Goal: Information Seeking & Learning: Compare options

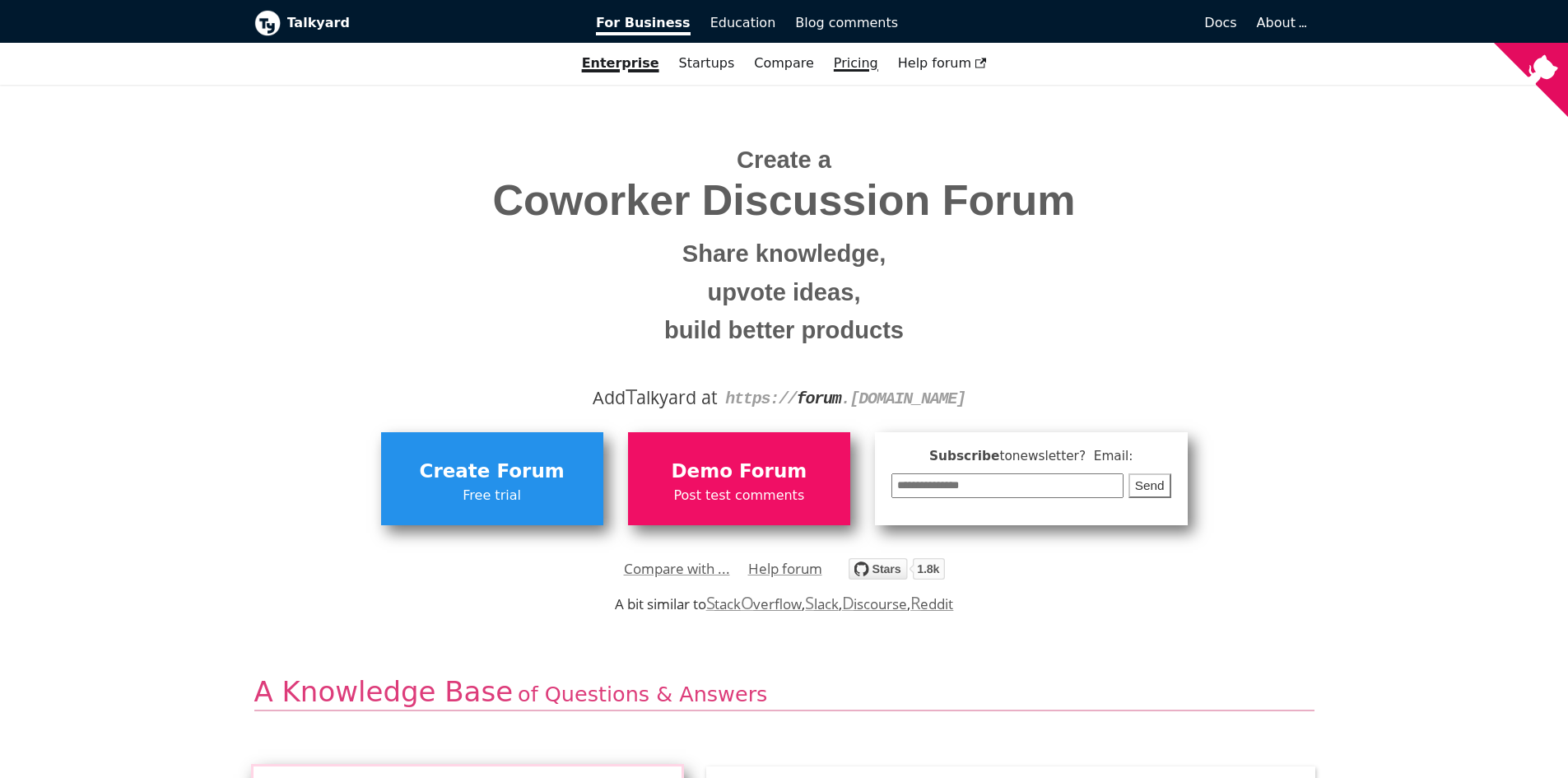
click at [859, 63] on link "Pricing" at bounding box center [856, 63] width 65 height 28
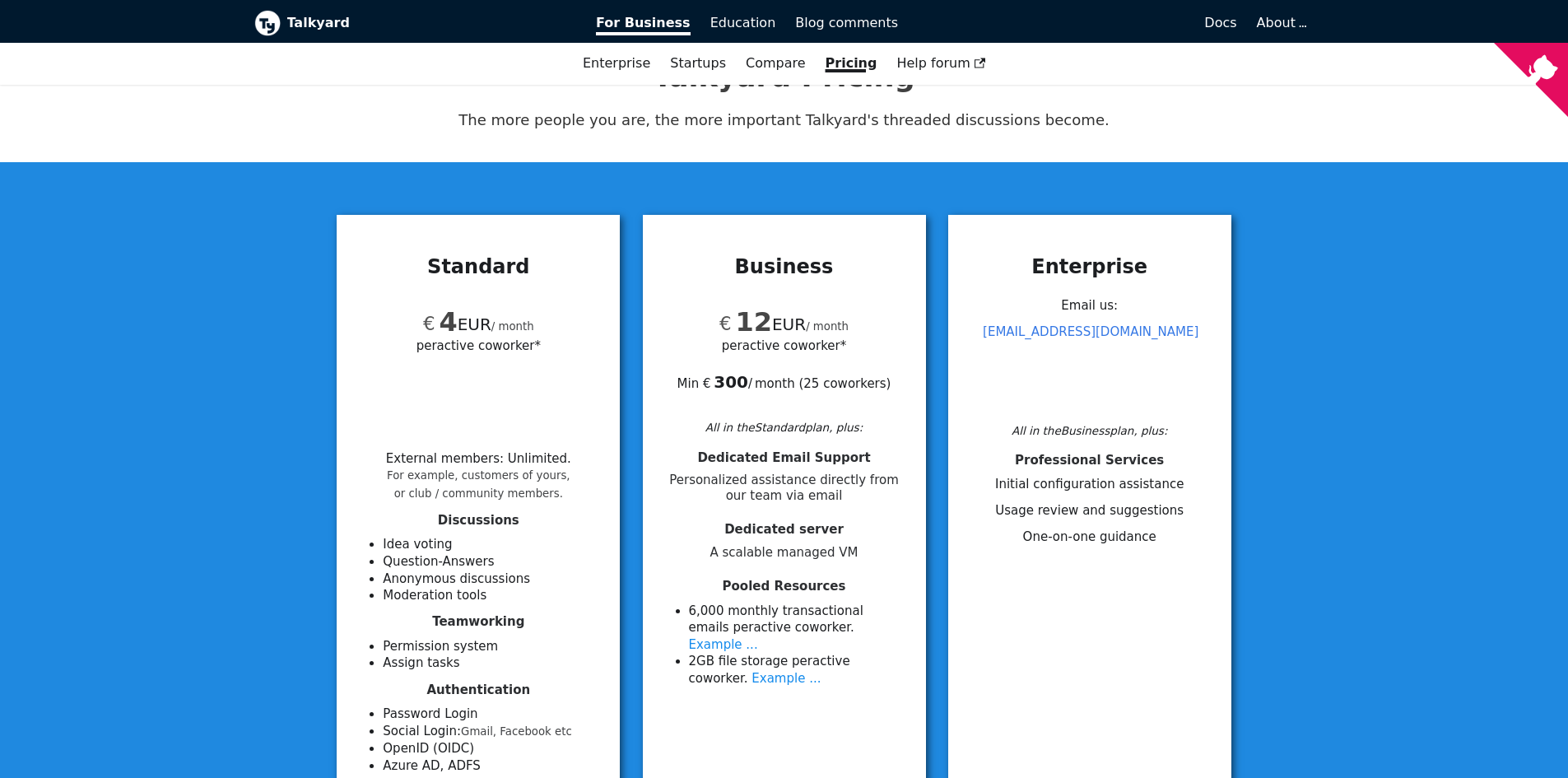
scroll to position [165, 0]
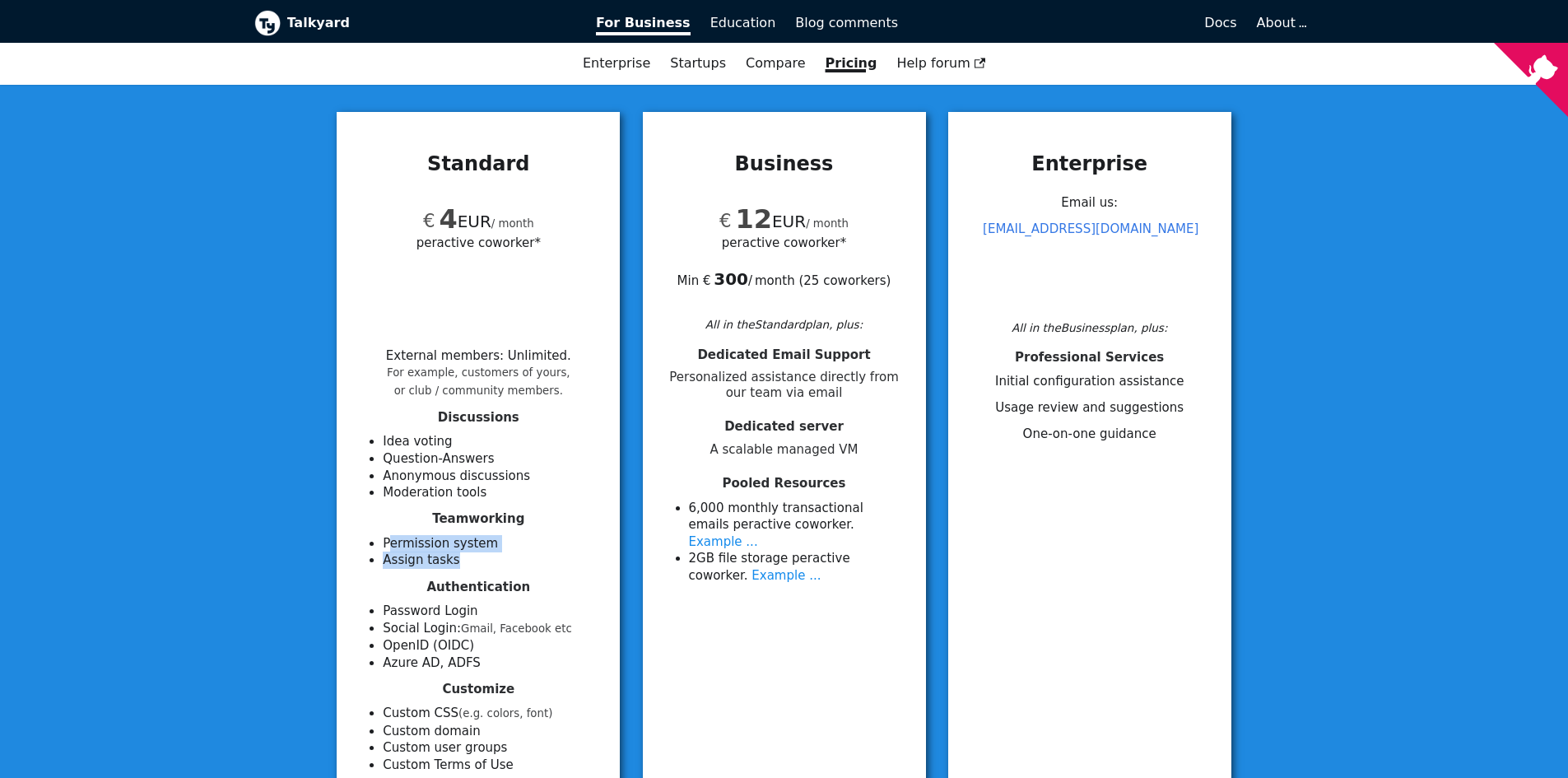
drag, startPoint x: 406, startPoint y: 550, endPoint x: 446, endPoint y: 567, distance: 43.5
click at [449, 563] on ul "Permission system Assign tasks" at bounding box center [478, 552] width 244 height 34
drag, startPoint x: 412, startPoint y: 434, endPoint x: 424, endPoint y: 511, distance: 77.9
click at [436, 495] on ul "Idea voting Question-Answers Anonymous discussions Moderation tools" at bounding box center [478, 466] width 244 height 67
drag, startPoint x: 409, startPoint y: 614, endPoint x: 444, endPoint y: 664, distance: 61.0
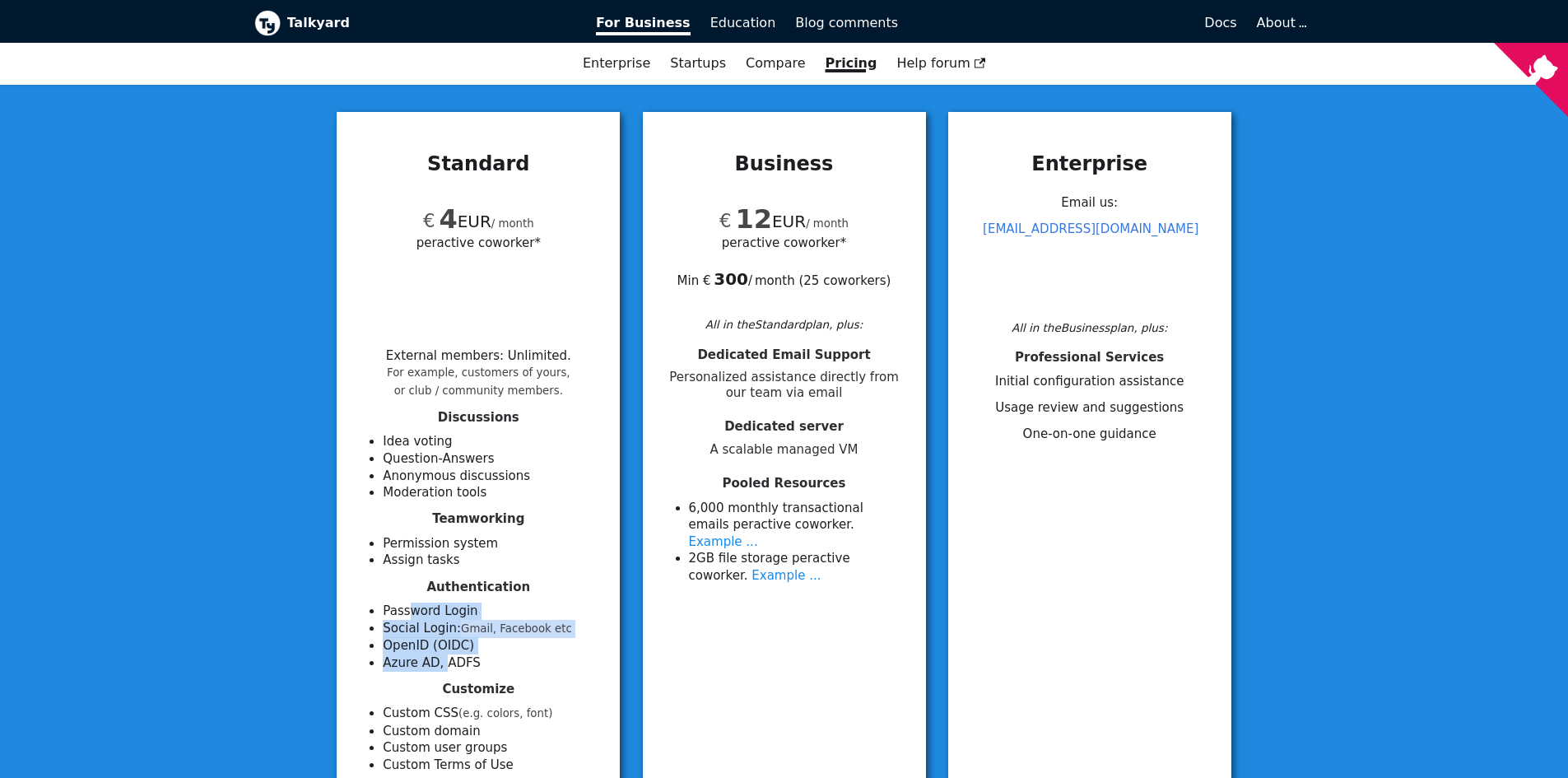
click at [444, 657] on ul "Password Login Social Login: Gmail, Facebook etc OpenID (OIDC) Azure AD, ADFS" at bounding box center [478, 636] width 244 height 68
click at [434, 684] on h4 "Customize" at bounding box center [478, 689] width 244 height 15
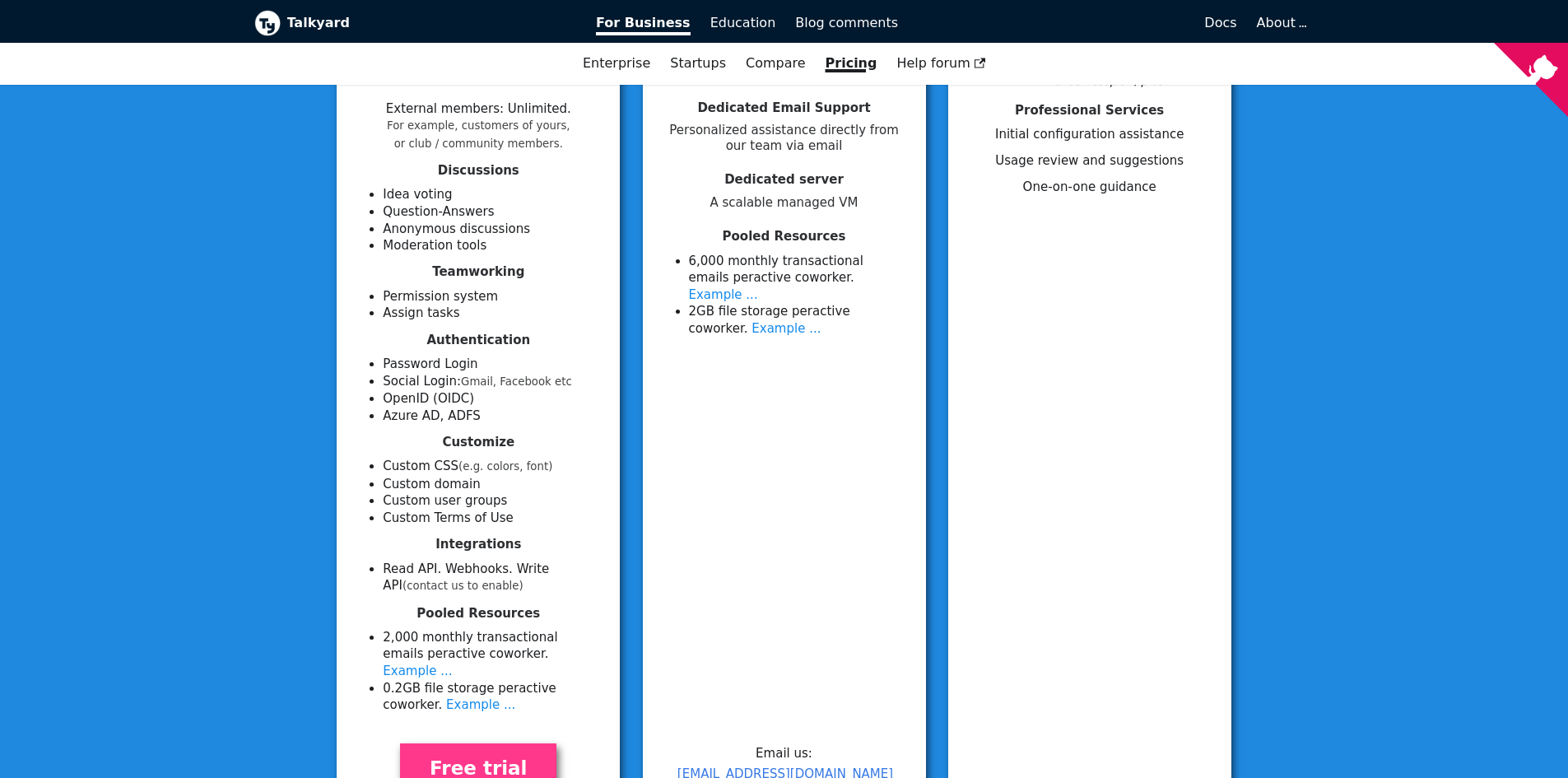
scroll to position [0, 0]
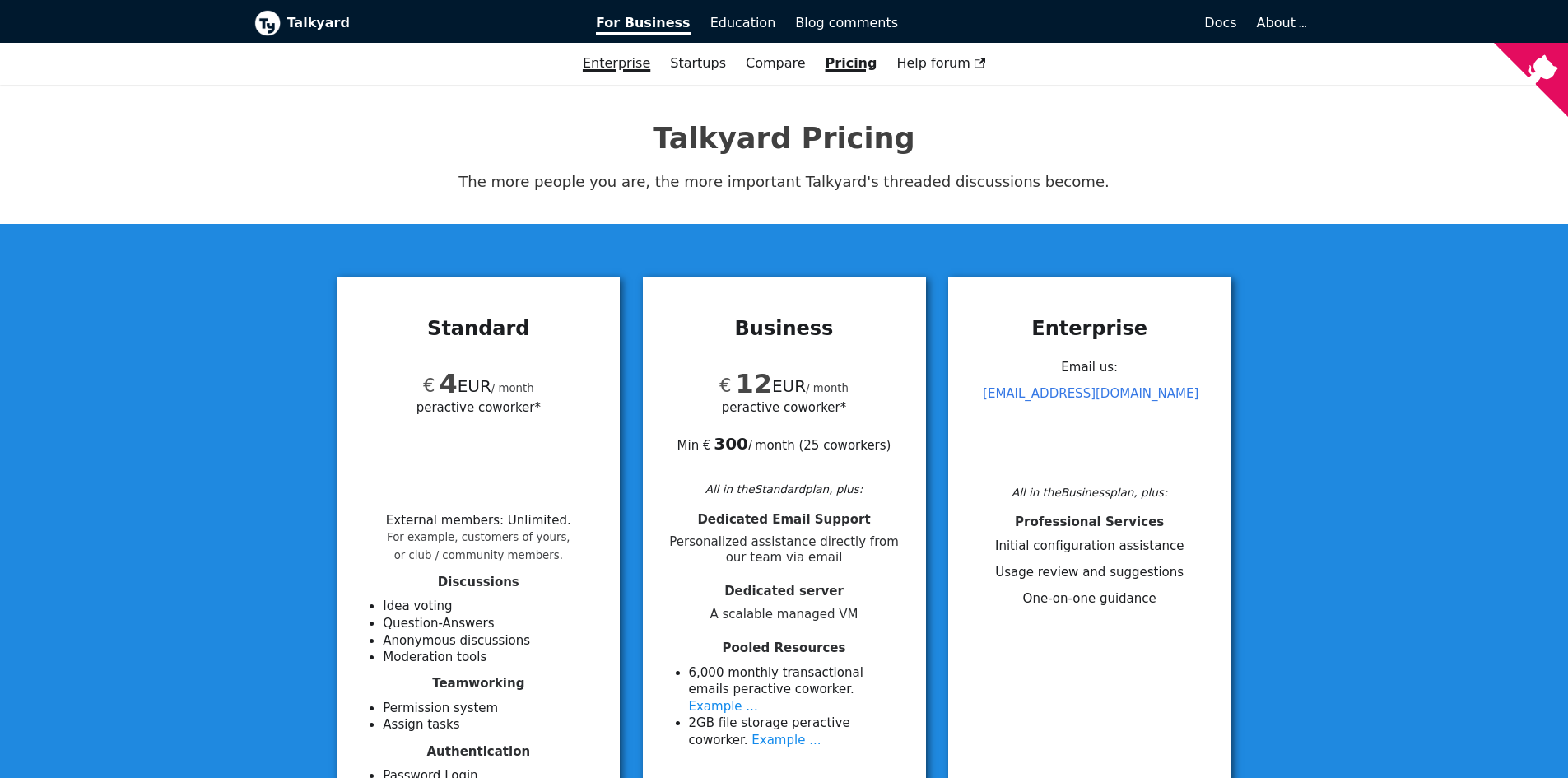
click at [653, 63] on link "Enterprise" at bounding box center [616, 63] width 87 height 28
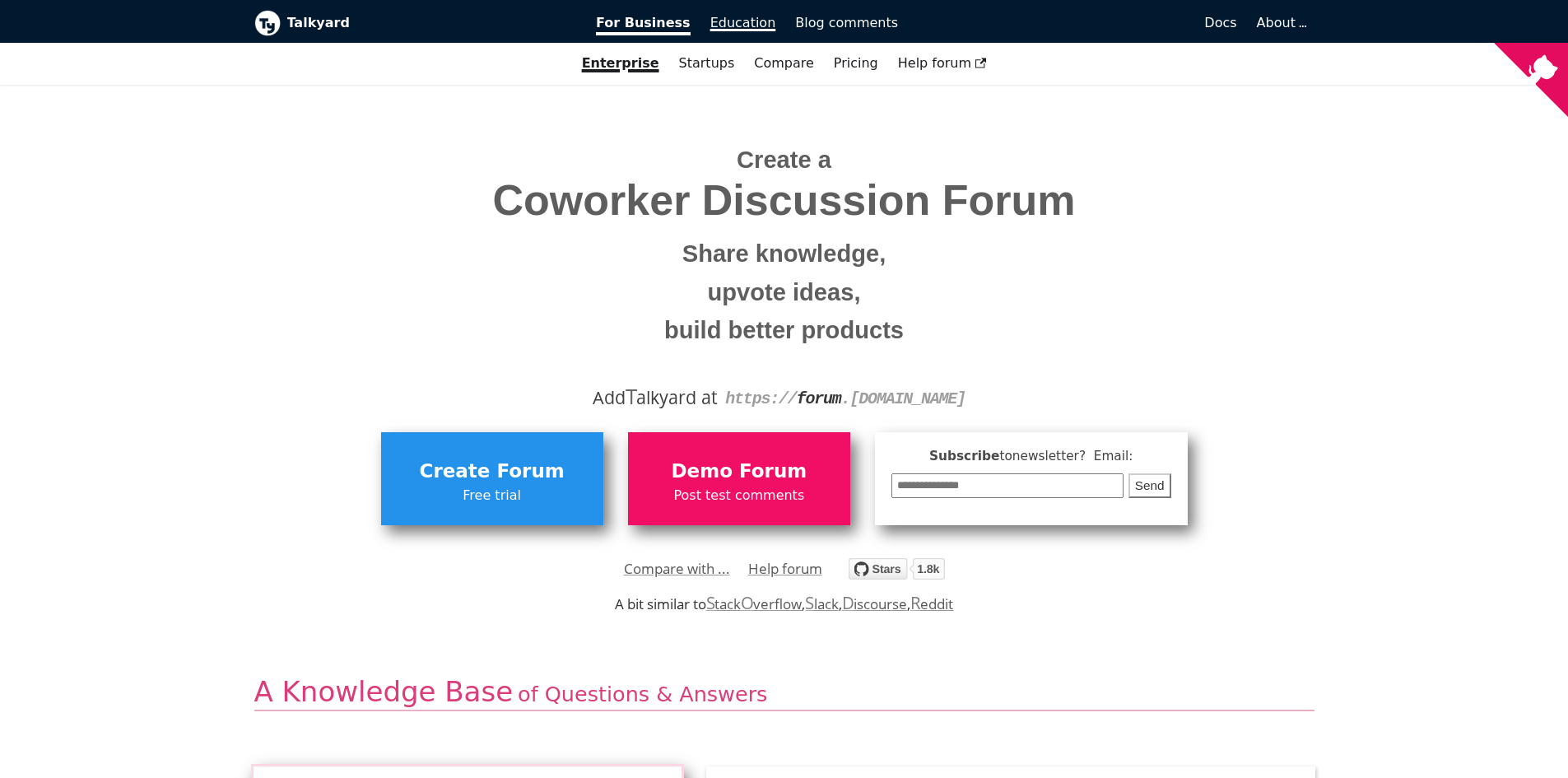
click at [744, 21] on span "Education" at bounding box center [744, 22] width 65 height 15
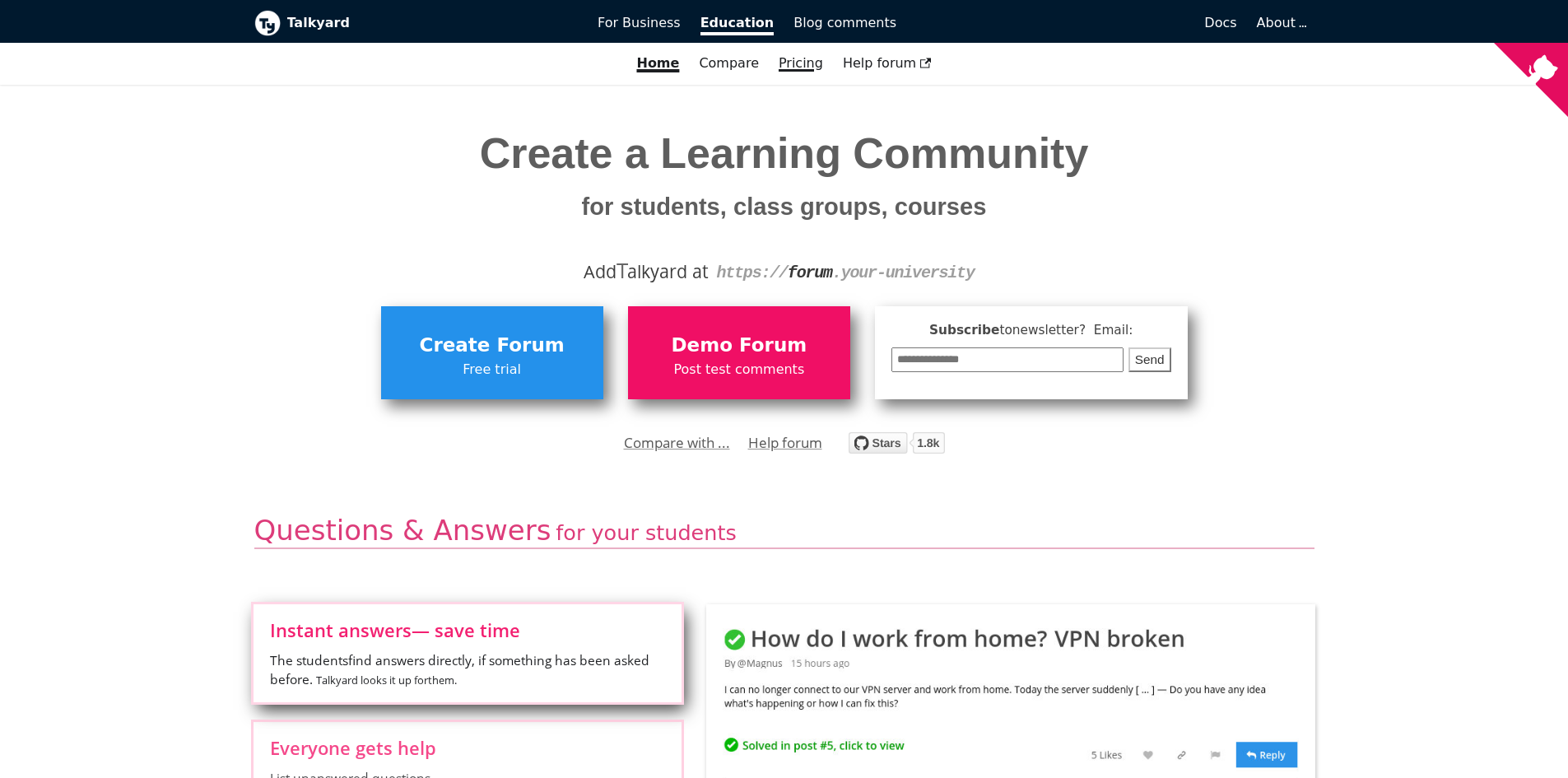
click at [786, 67] on link "Pricing" at bounding box center [801, 63] width 65 height 28
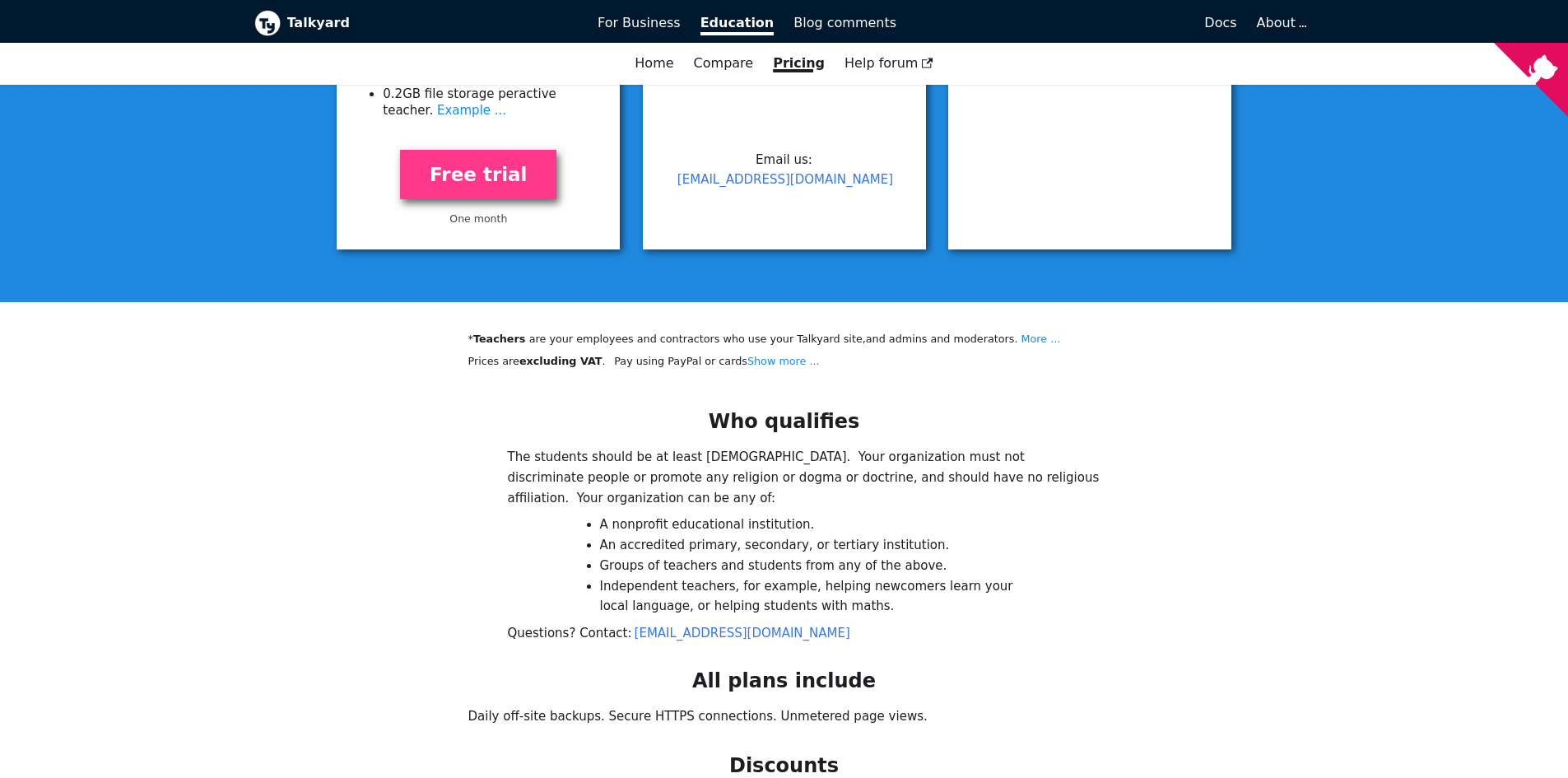
scroll to position [1070, 0]
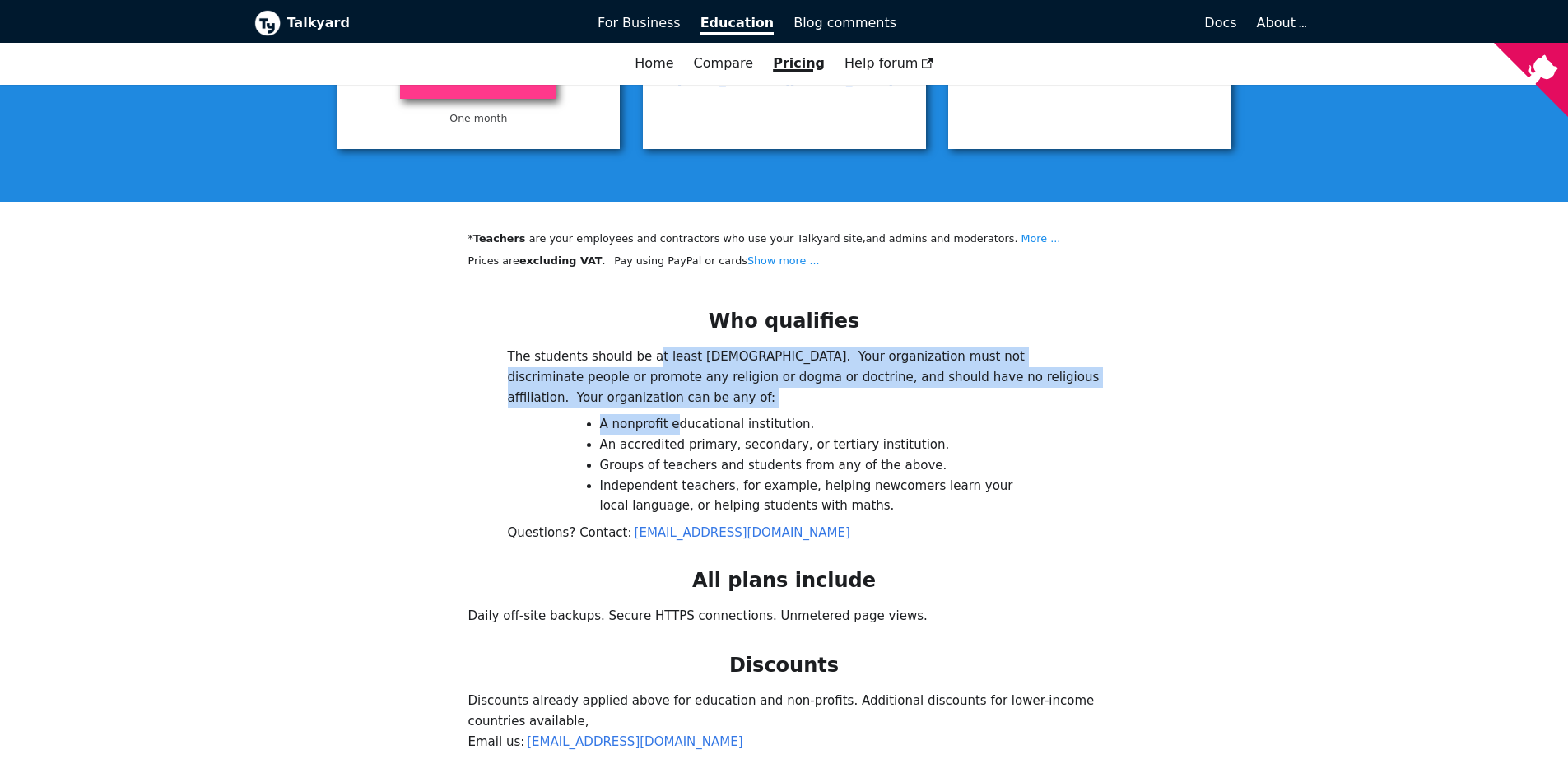
drag, startPoint x: 645, startPoint y: 346, endPoint x: 672, endPoint y: 377, distance: 41.1
click at [672, 376] on div "Who qualifies The students should be at least [DEMOGRAPHIC_DATA]. Your organiza…" at bounding box center [784, 426] width 659 height 234
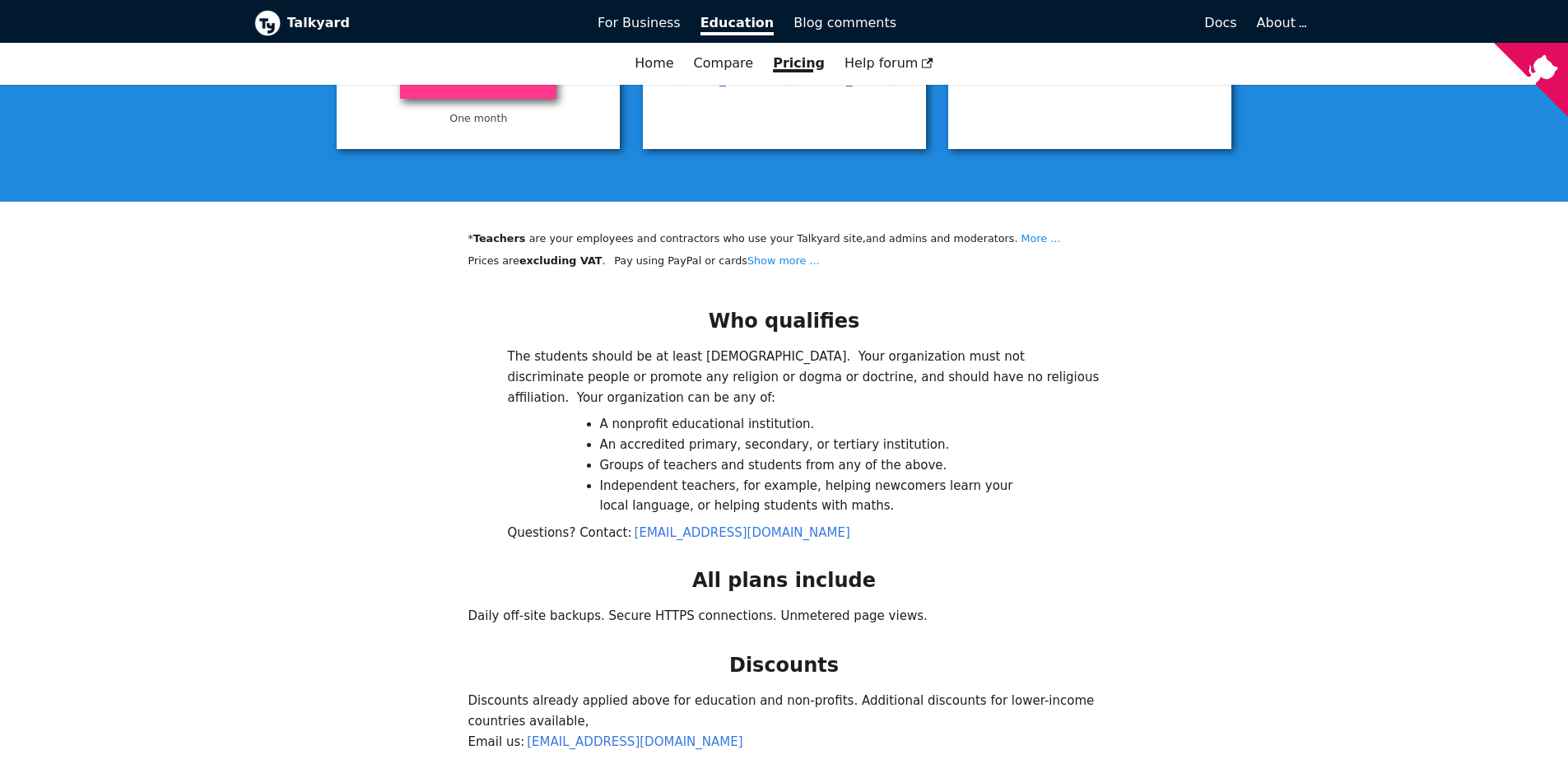
click at [699, 455] on li "Groups of teachers and students from any of the above." at bounding box center [817, 465] width 434 height 21
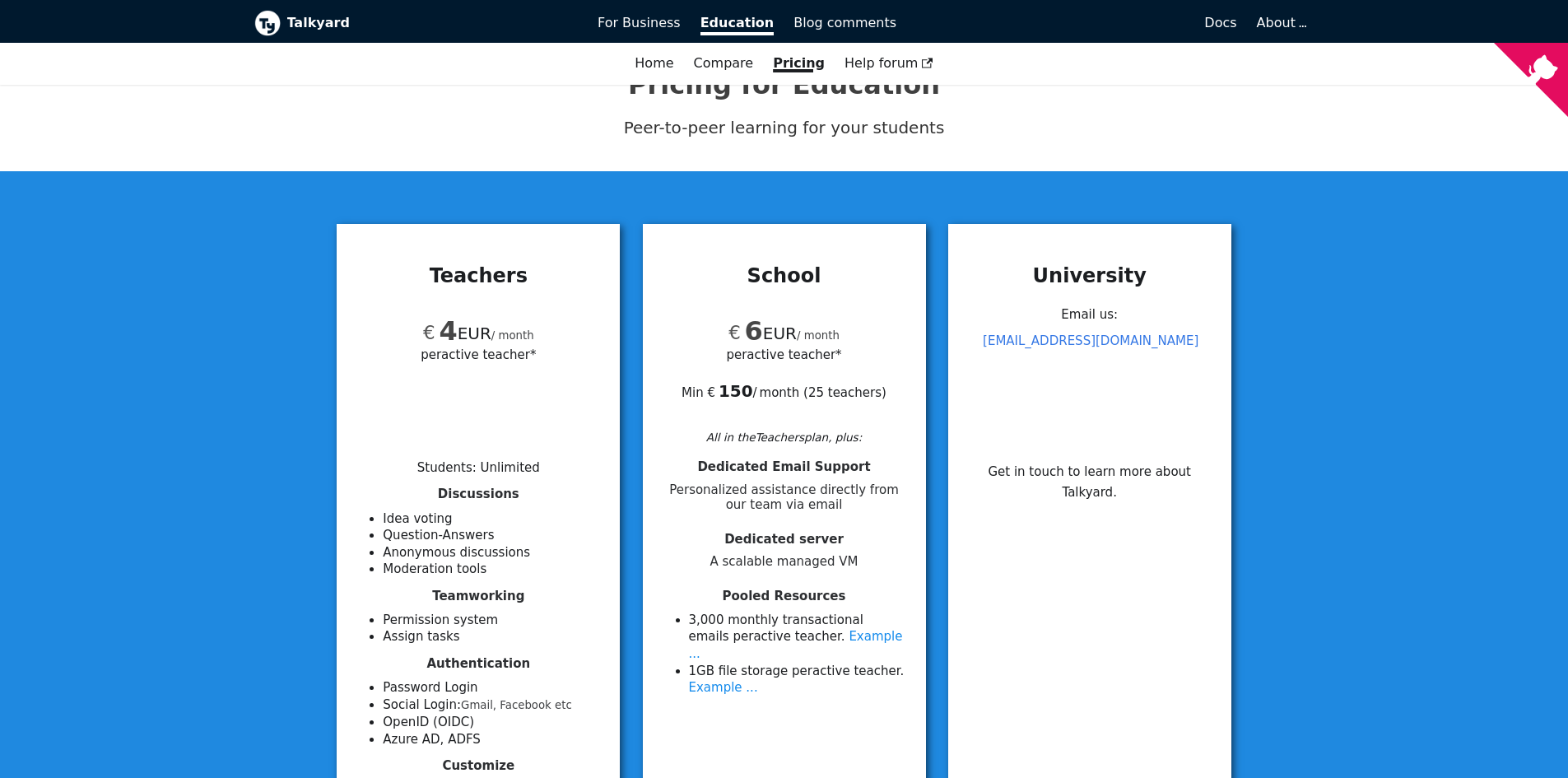
scroll to position [0, 0]
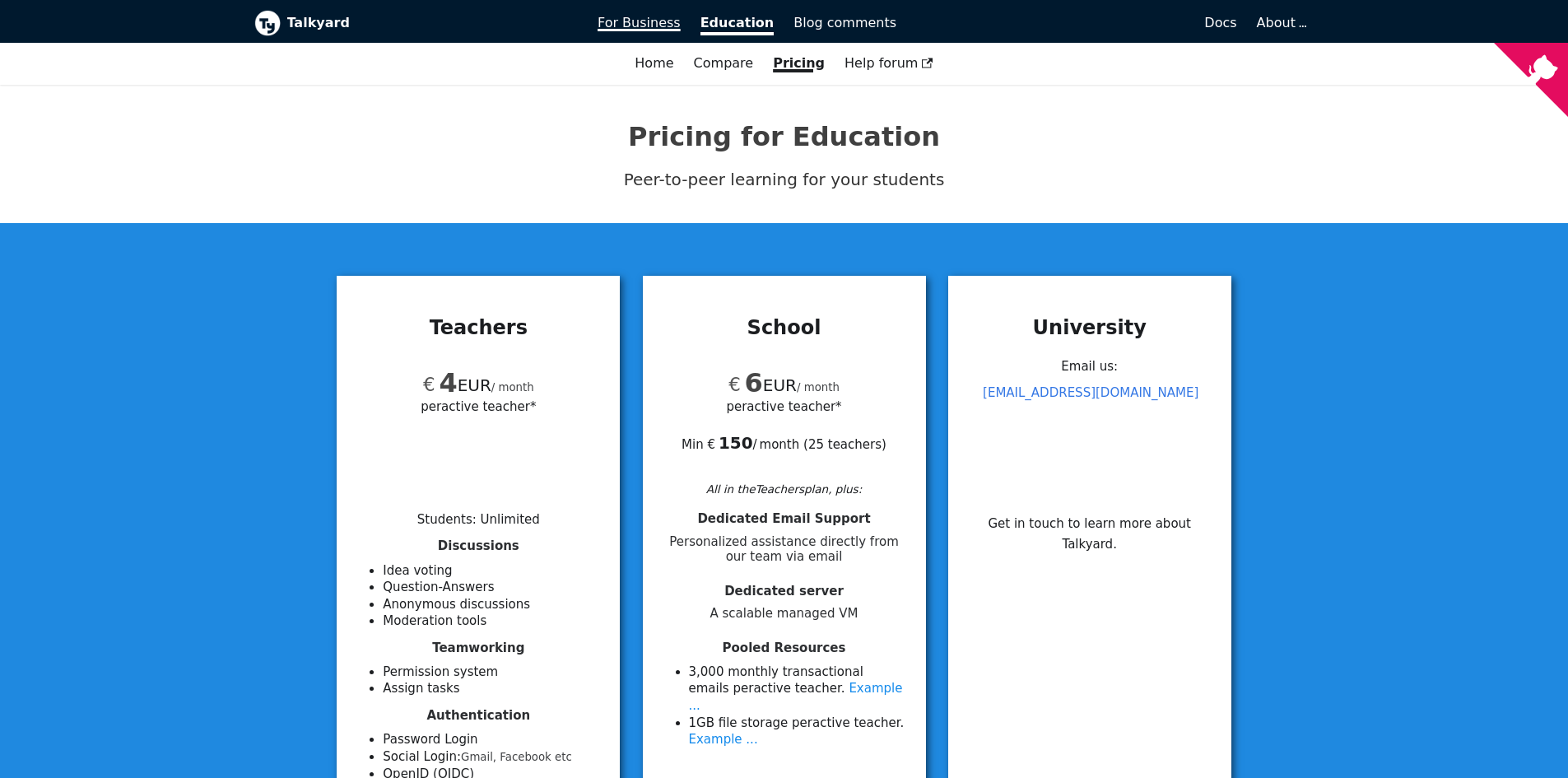
click at [654, 30] on span "For Business" at bounding box center [639, 22] width 83 height 15
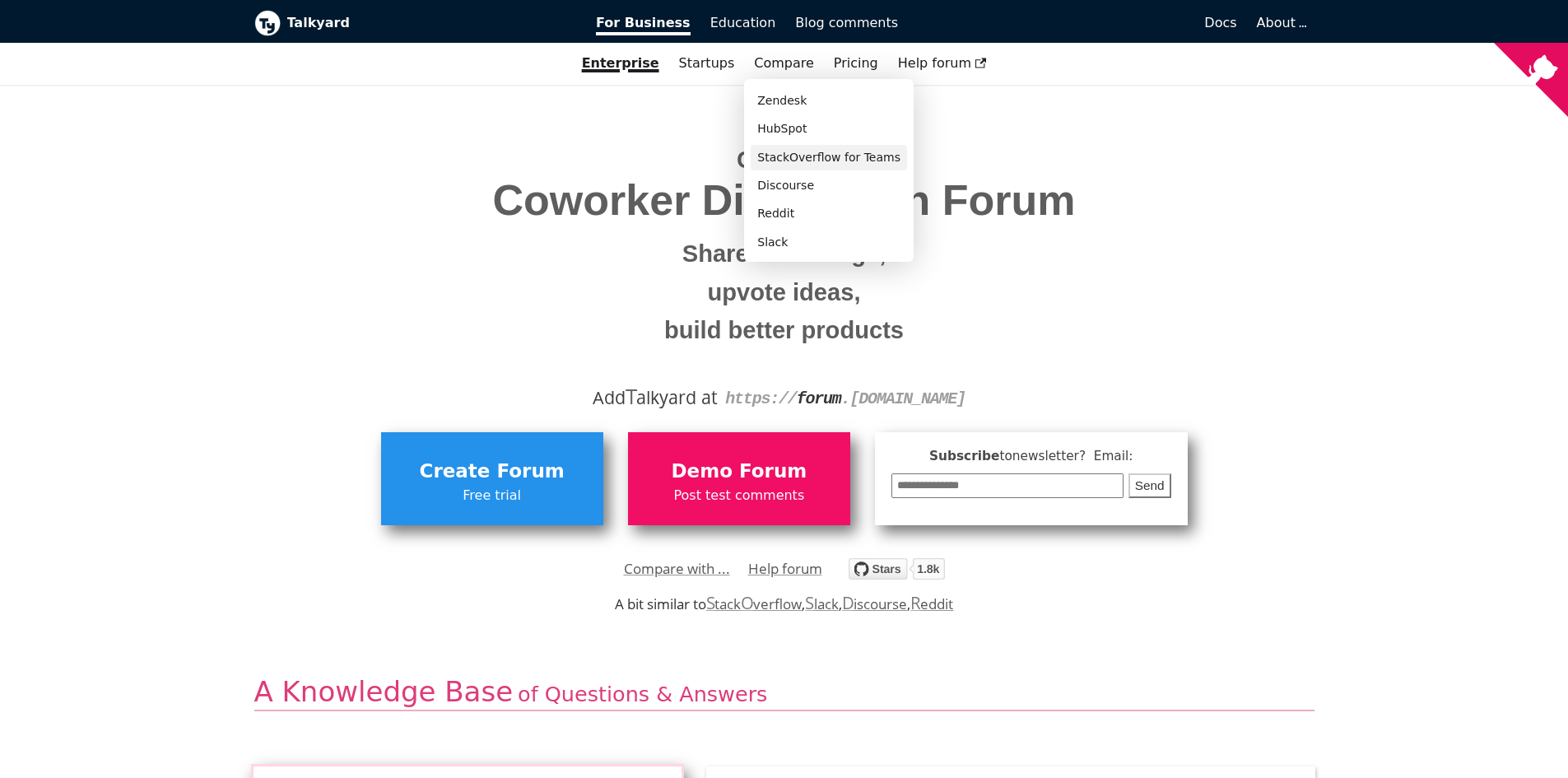
click at [815, 160] on link "StackOverflow for Teams" at bounding box center [829, 157] width 156 height 25
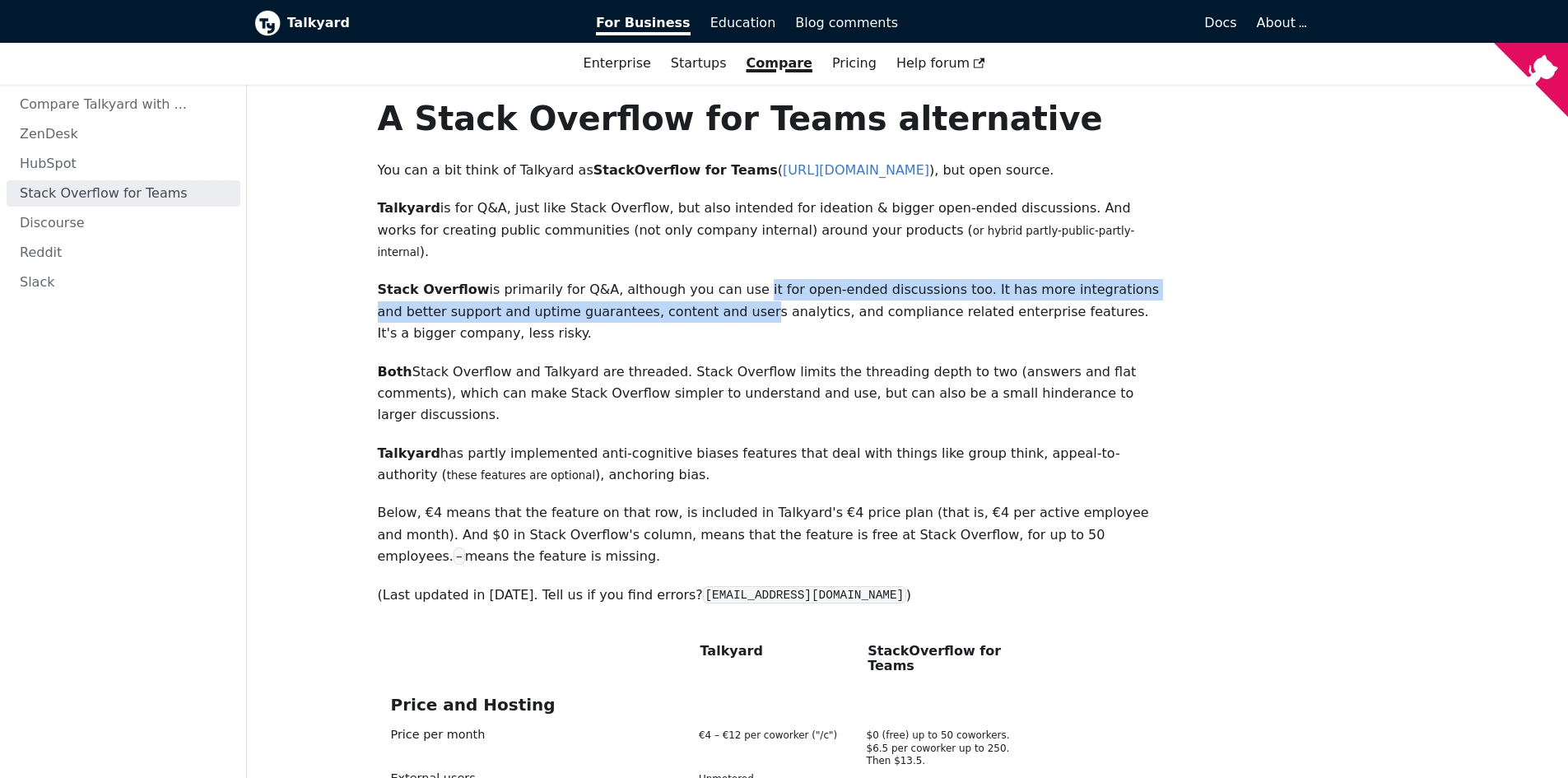
drag, startPoint x: 724, startPoint y: 273, endPoint x: 659, endPoint y: 297, distance: 69.3
click at [659, 297] on p "Stack Overflow is primarily for Q&A, although you can use it for open-ended dis…" at bounding box center [773, 312] width 789 height 65
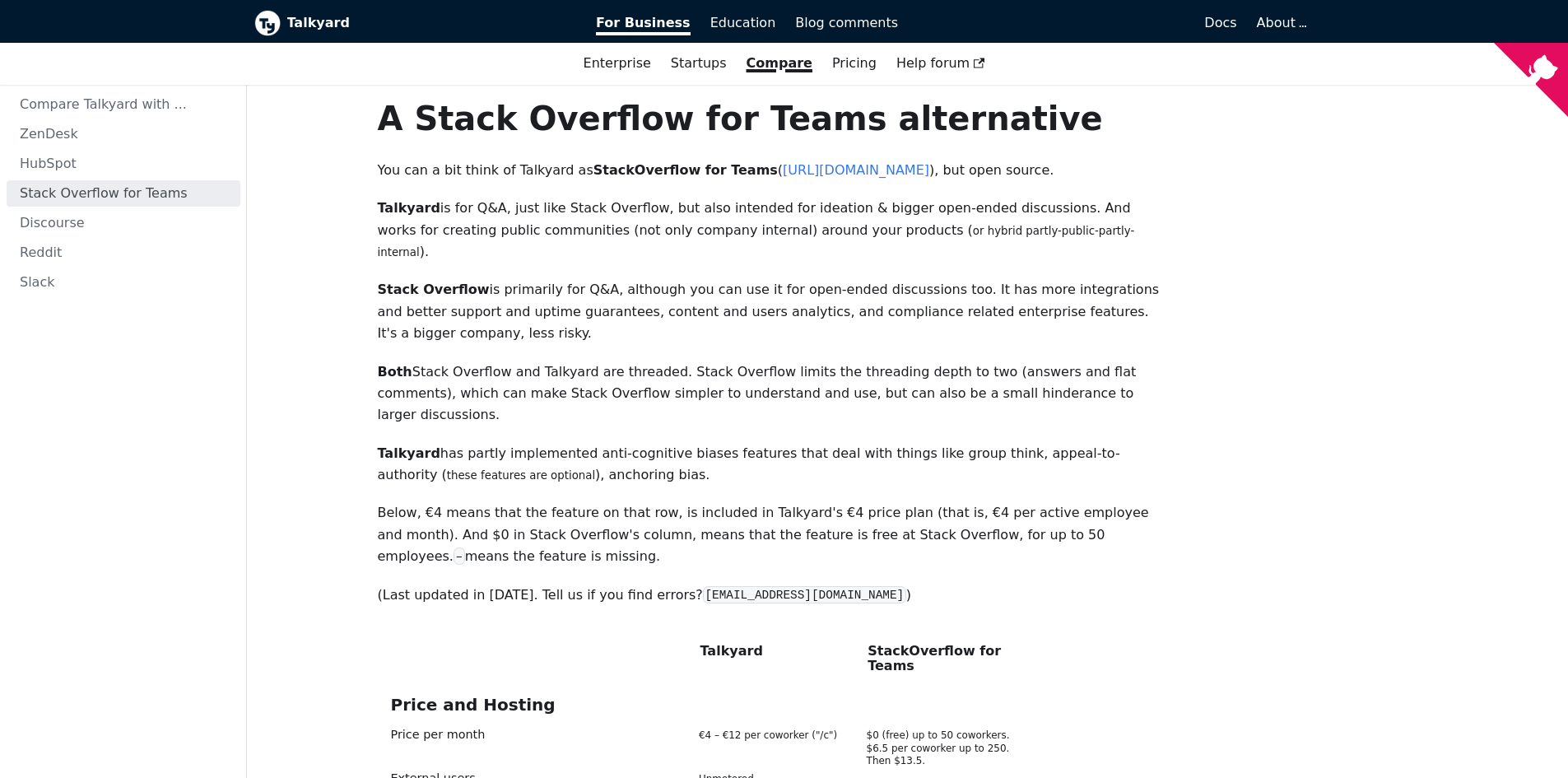
click at [524, 214] on p "Talkyard is for Q&A, just like Stack Overflow, but also intended for ideation &…" at bounding box center [773, 230] width 789 height 65
drag, startPoint x: 604, startPoint y: 211, endPoint x: 615, endPoint y: 211, distance: 11.0
click at [609, 211] on p "Talkyard is for Q&A, just like Stack Overflow, but also intended for ideation &…" at bounding box center [773, 230] width 789 height 65
drag, startPoint x: 690, startPoint y: 214, endPoint x: 808, endPoint y: 214, distance: 118.0
click at [808, 214] on p "Talkyard is for Q&A, just like Stack Overflow, but also intended for ideation &…" at bounding box center [773, 230] width 789 height 65
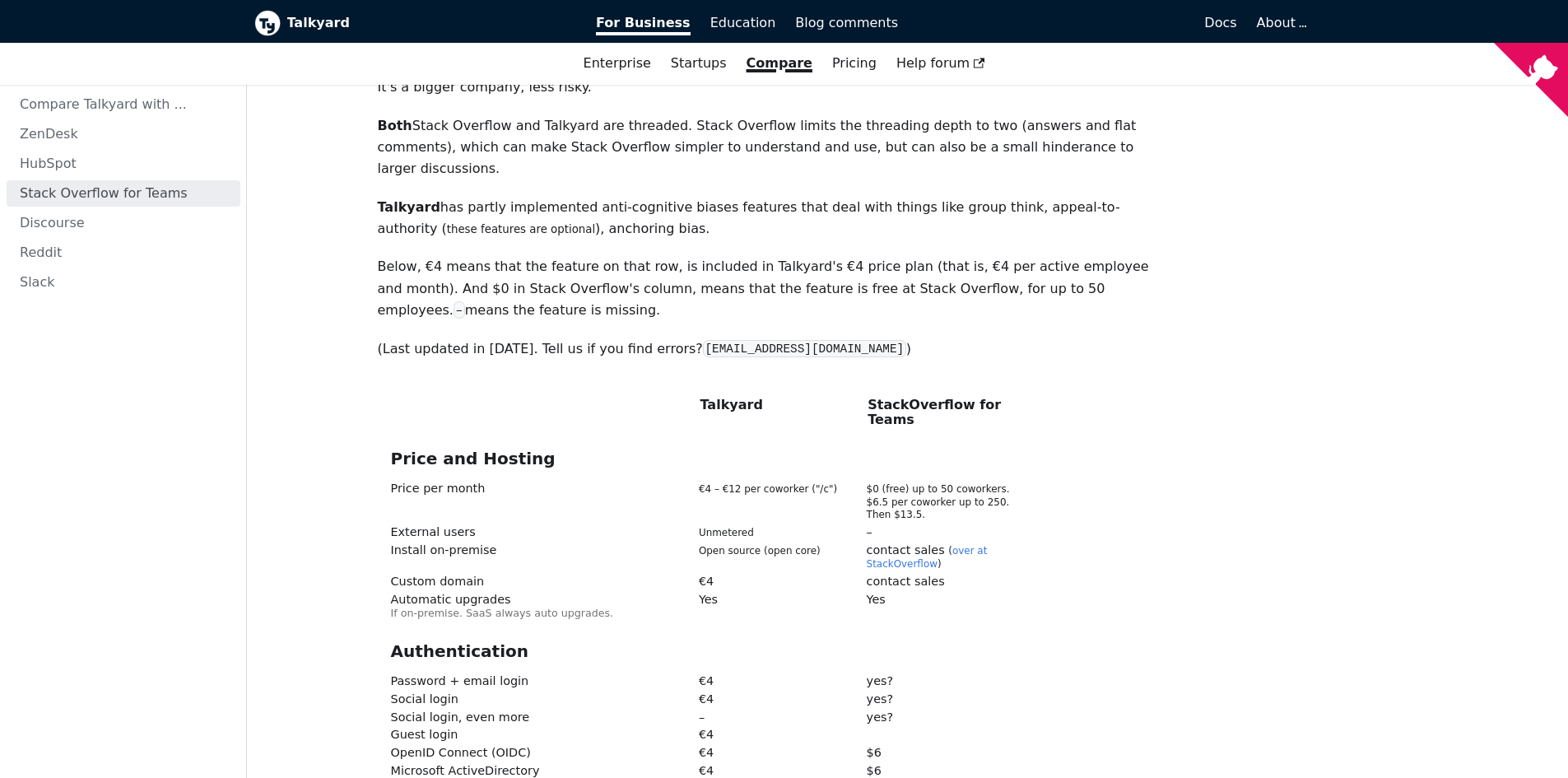
scroll to position [247, 0]
drag, startPoint x: 707, startPoint y: 464, endPoint x: 747, endPoint y: 464, distance: 40.0
click at [747, 525] on div "External users Unmetered –" at bounding box center [772, 534] width 763 height 18
drag, startPoint x: 709, startPoint y: 477, endPoint x: 779, endPoint y: 477, distance: 70.0
click at [773, 544] on span "Open source (open core)" at bounding box center [760, 550] width 122 height 12
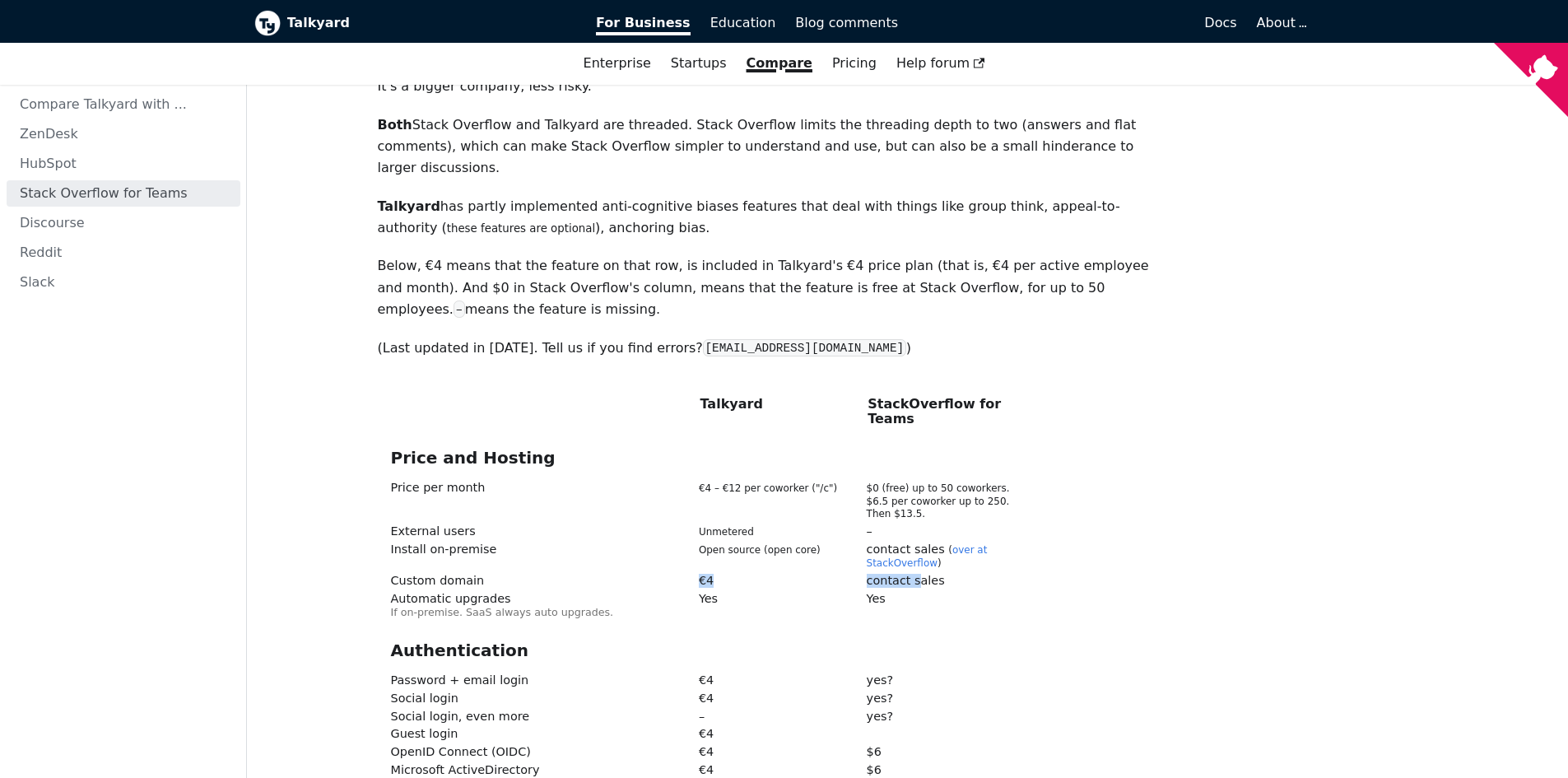
drag, startPoint x: 697, startPoint y: 506, endPoint x: 916, endPoint y: 504, distance: 219.0
click at [916, 574] on div "Custom domain € 4 contact sales" at bounding box center [772, 584] width 763 height 18
click at [716, 593] on span "Yes" at bounding box center [771, 599] width 168 height 13
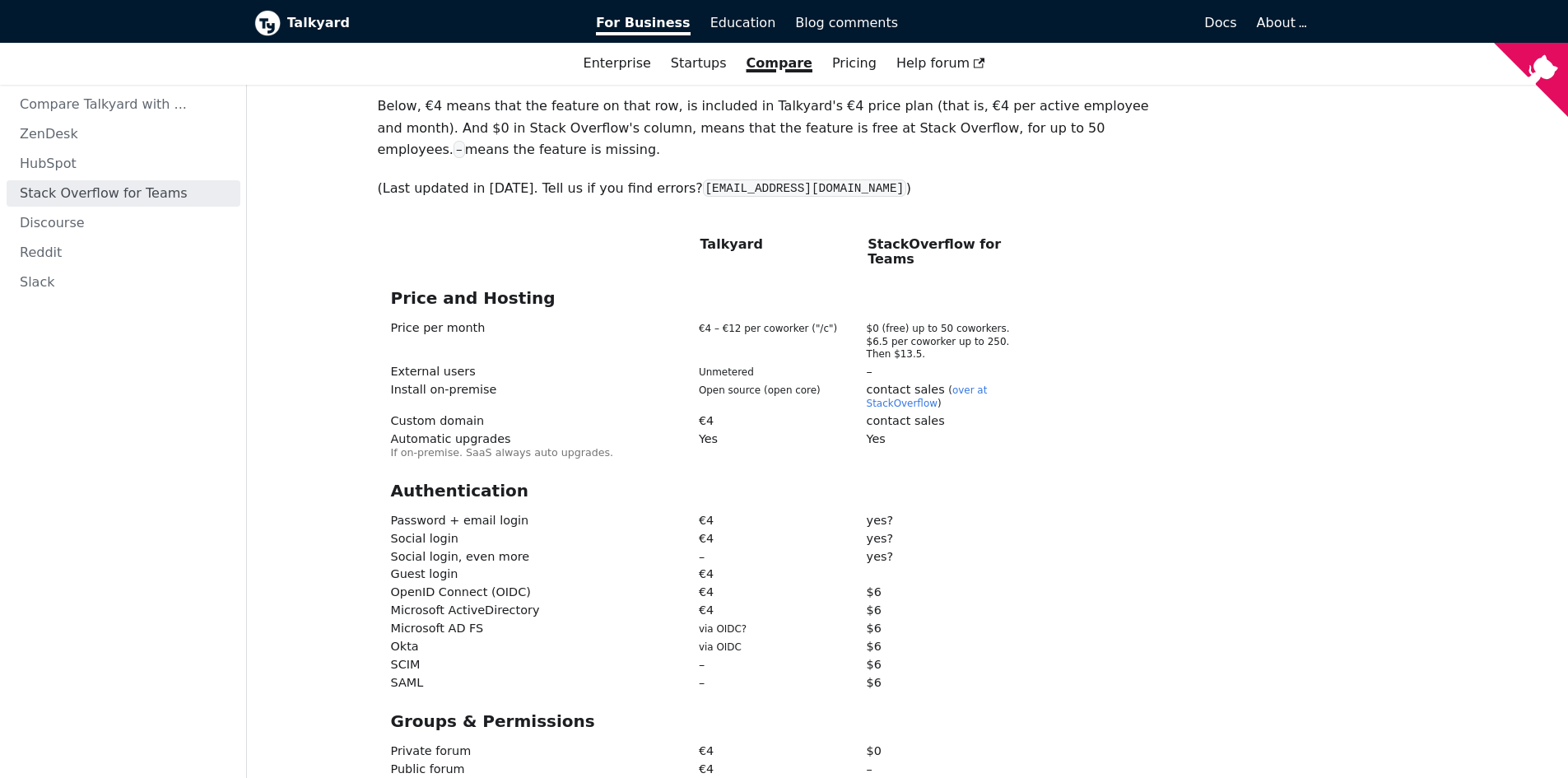
scroll to position [412, 0]
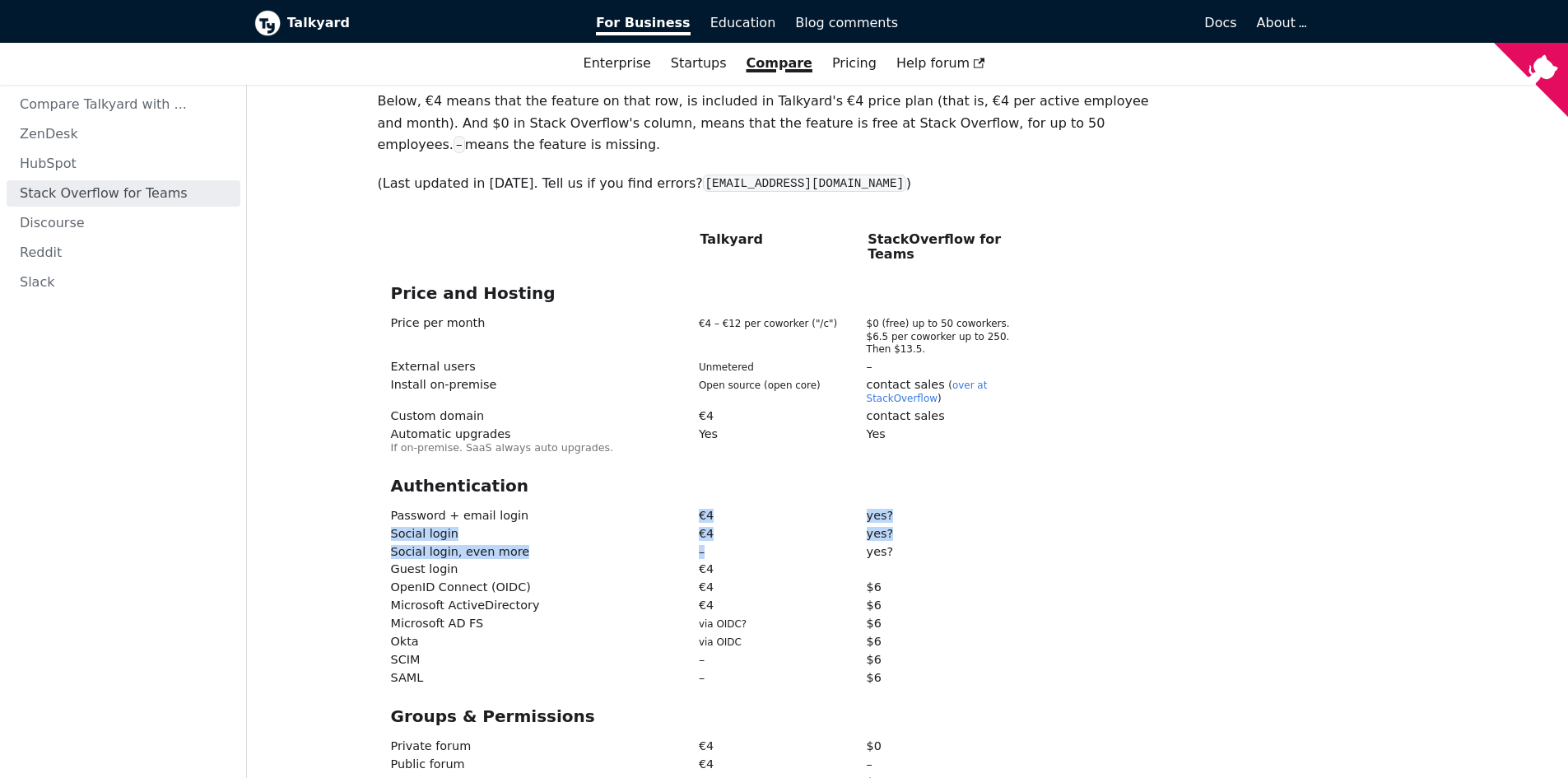
drag, startPoint x: 703, startPoint y: 442, endPoint x: 721, endPoint y: 479, distance: 41.1
click at [721, 479] on div "Authentication Password + email login € 4 yes? Social login € 4 yes? Social log…" at bounding box center [772, 582] width 763 height 214
click at [714, 581] on div "OpenID Connect (OIDC) € 4 $ 6" at bounding box center [772, 590] width 763 height 18
drag, startPoint x: 700, startPoint y: 492, endPoint x: 711, endPoint y: 534, distance: 43.4
click at [709, 528] on div "Authentication Password + email login € 4 yes? Social login € 4 yes? Social log…" at bounding box center [772, 582] width 763 height 214
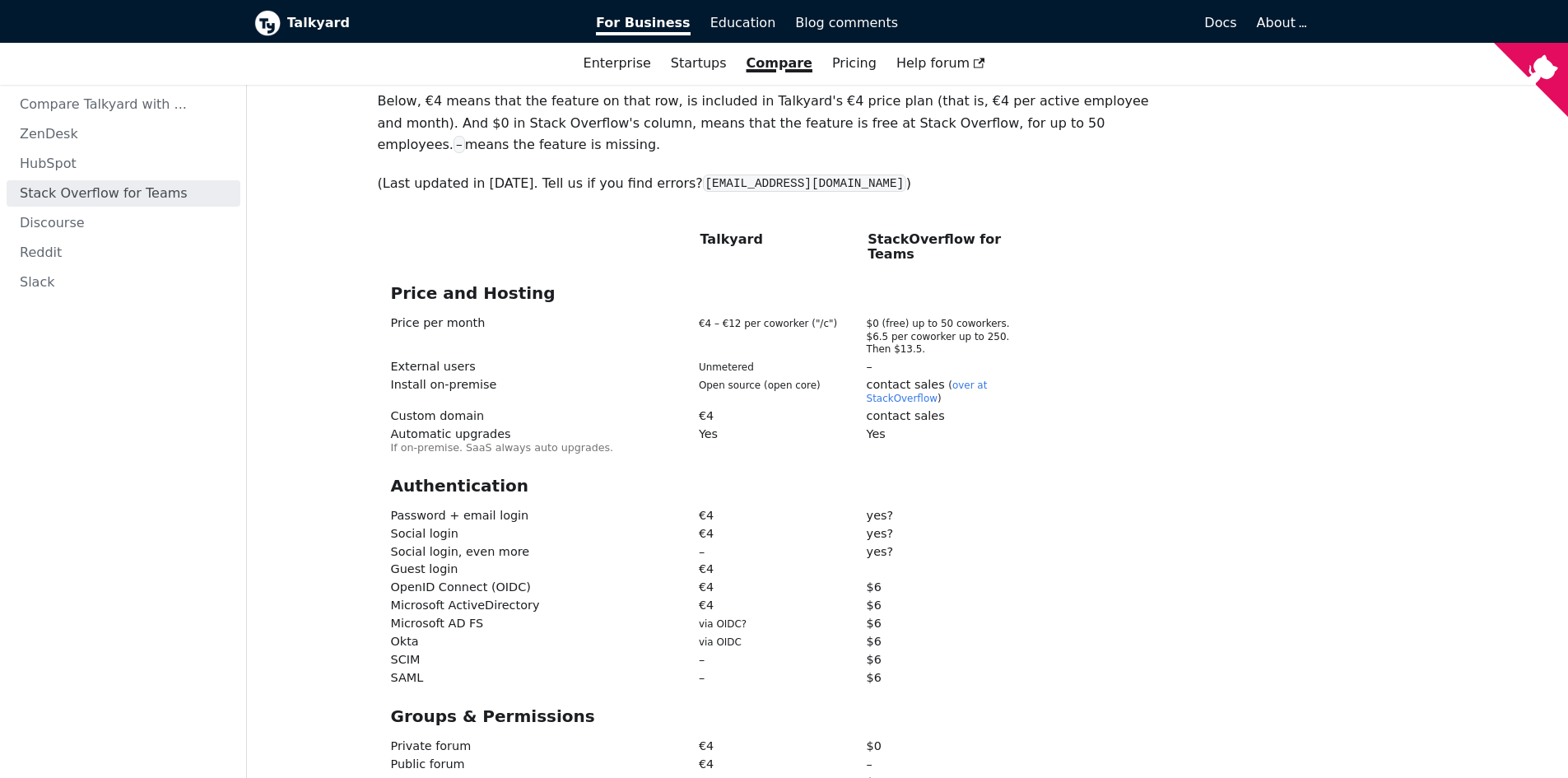
click at [721, 636] on span "via OIDC" at bounding box center [720, 642] width 43 height 12
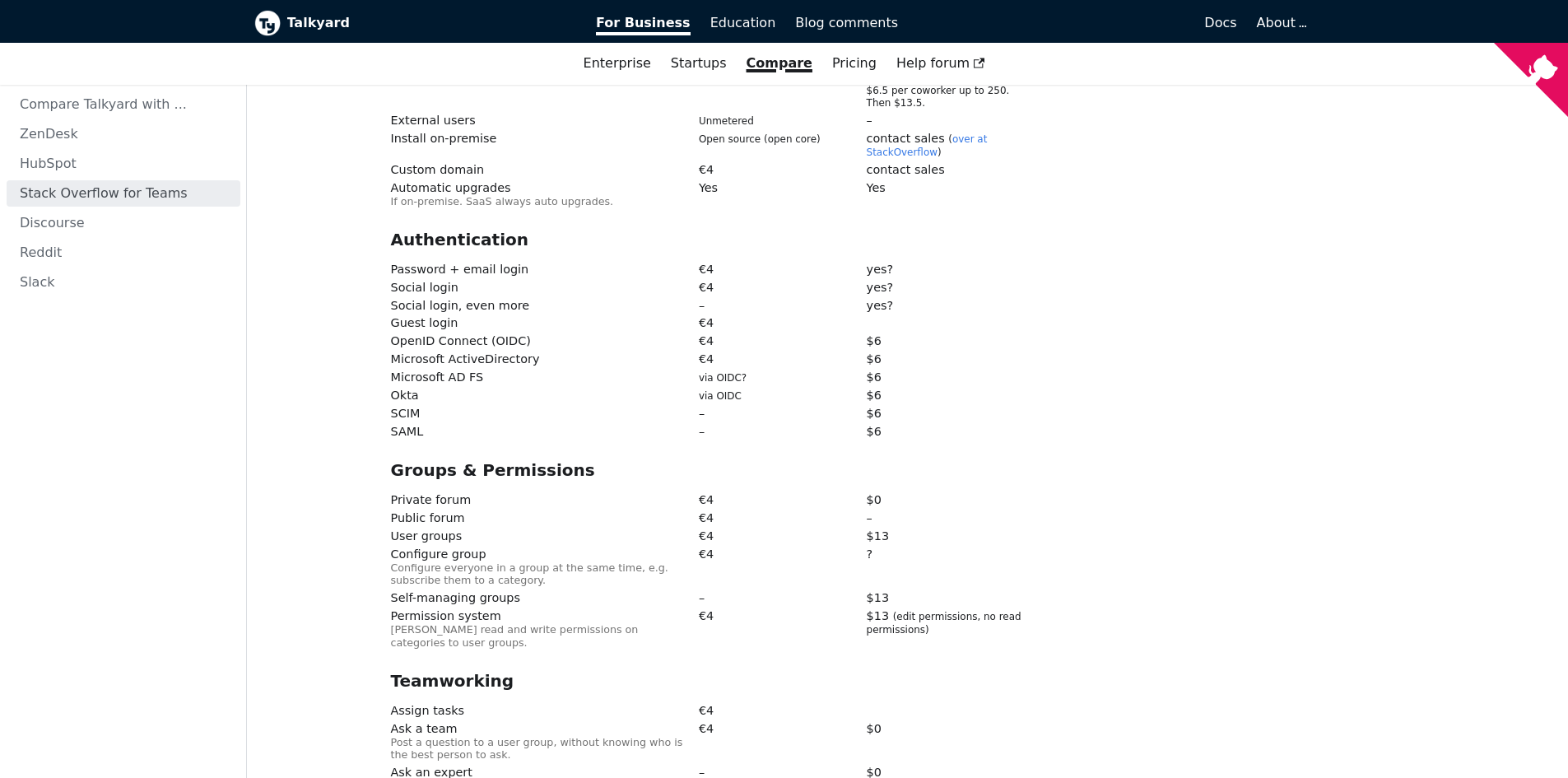
scroll to position [659, 0]
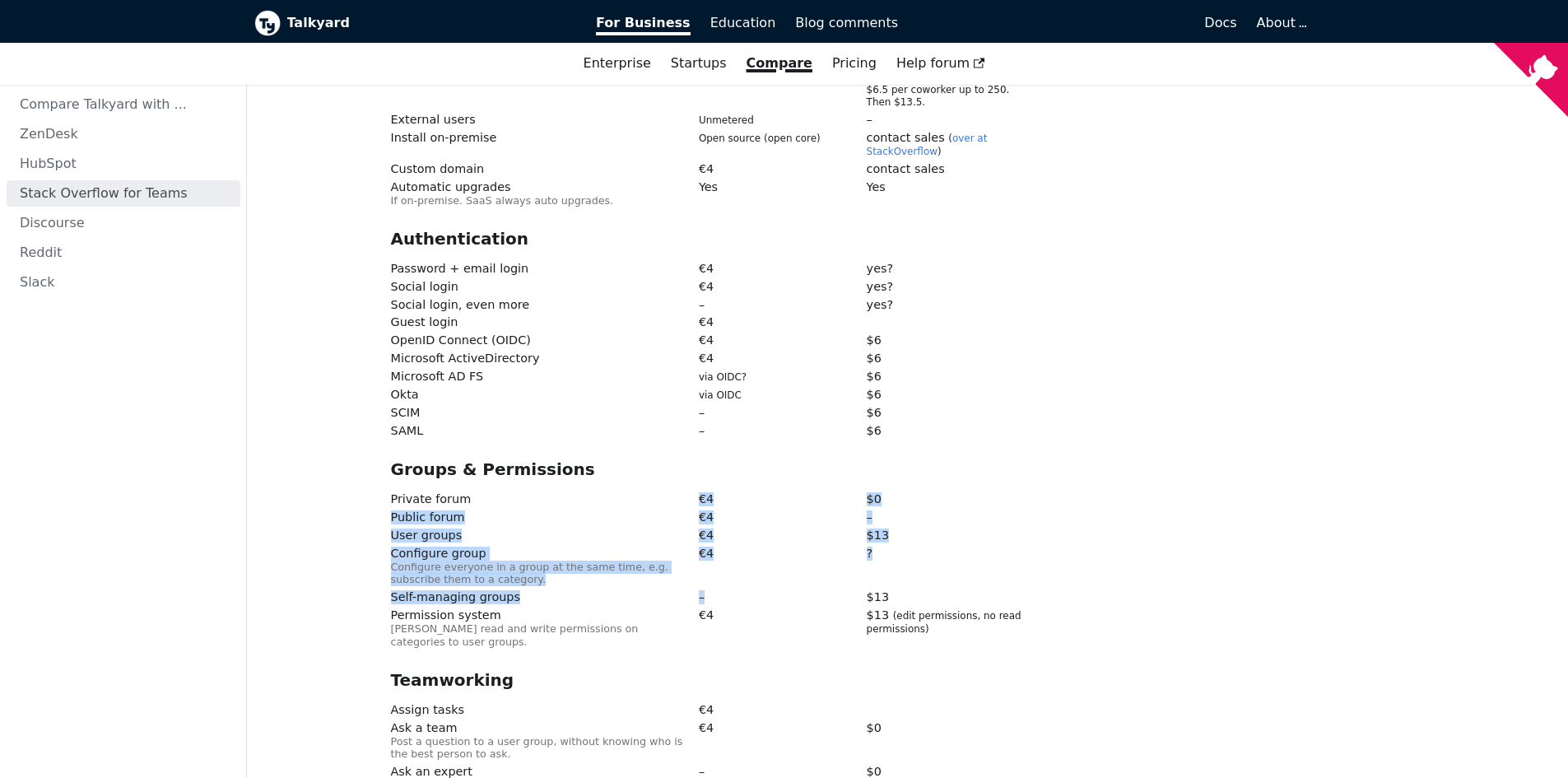
drag, startPoint x: 694, startPoint y: 437, endPoint x: 722, endPoint y: 514, distance: 81.9
click at [722, 514] on div "Groups & Permissions Private forum € 4 $0 Public forum € 4 – User groups € 4 $ …" at bounding box center [772, 556] width 763 height 194
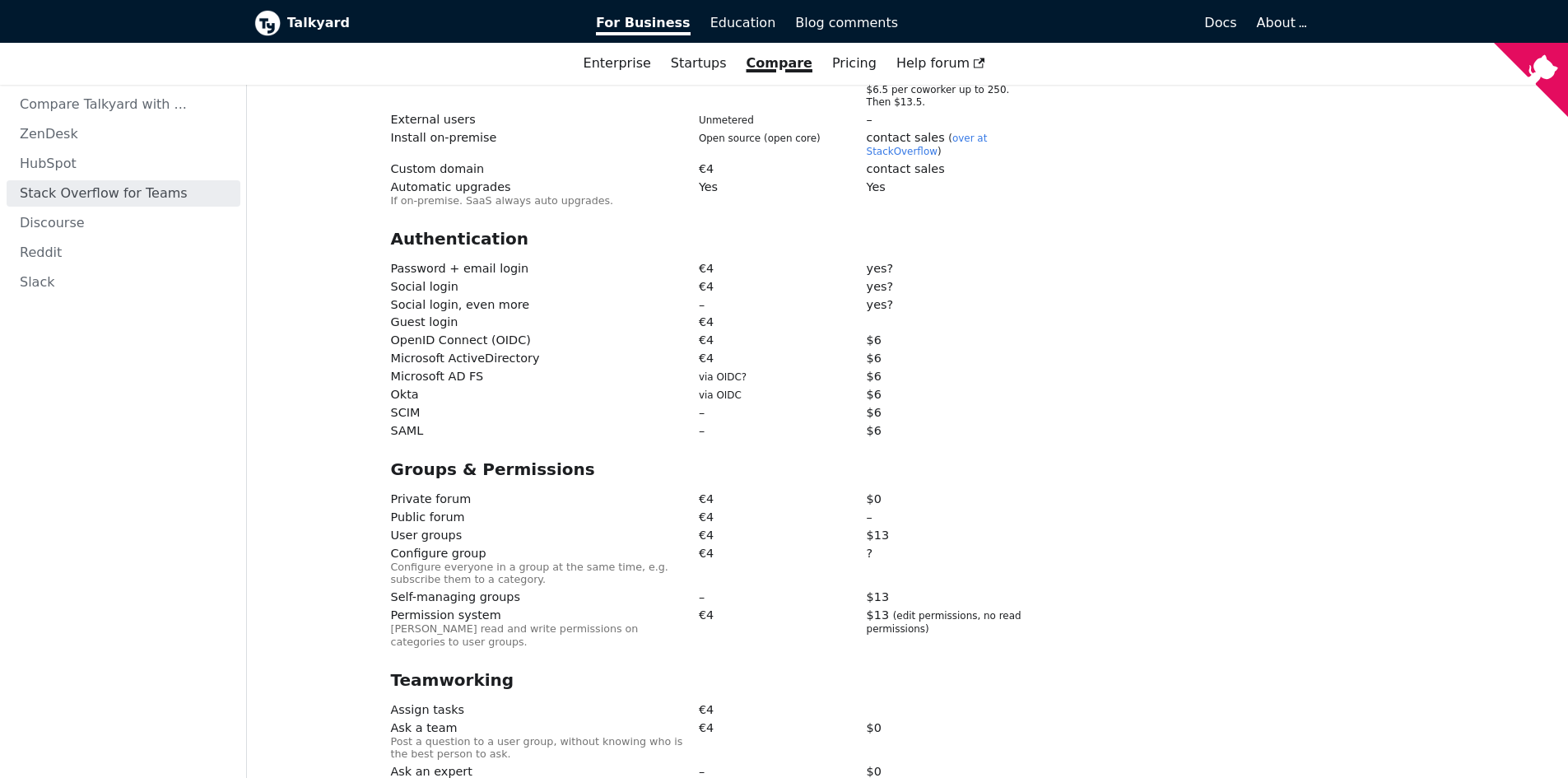
drag, startPoint x: 689, startPoint y: 615, endPoint x: 843, endPoint y: 700, distance: 175.9
click at [843, 699] on div "Teamworking Assign tasks € 4 Ask a team Post a question to a user group, withou…" at bounding box center [772, 740] width 763 height 140
click at [788, 765] on div "Ask an expert Post a question to those who know a lot about a specific topic. –…" at bounding box center [772, 787] width 763 height 45
